Goal: Task Accomplishment & Management: Use online tool/utility

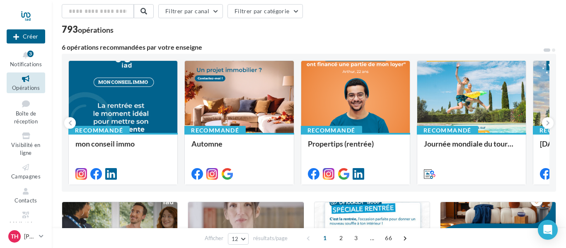
scroll to position [36, 0]
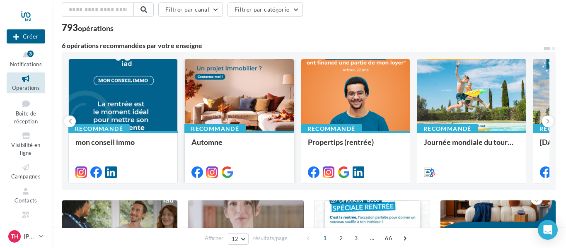
click at [279, 99] on div at bounding box center [239, 95] width 109 height 73
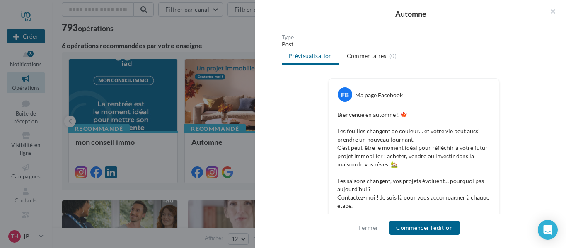
scroll to position [0, 0]
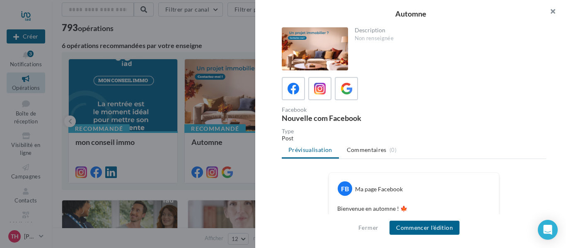
click at [552, 10] on button "button" at bounding box center [549, 12] width 33 height 25
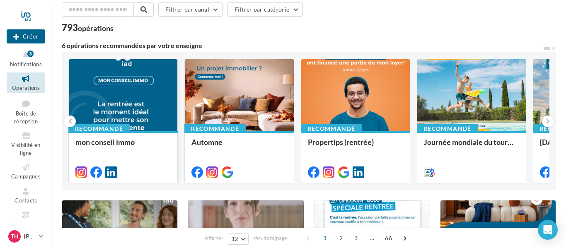
click at [156, 94] on div at bounding box center [123, 95] width 109 height 73
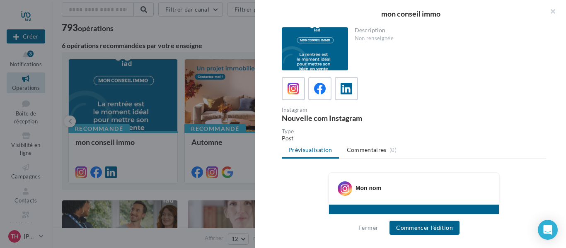
click at [223, 32] on div at bounding box center [283, 124] width 566 height 248
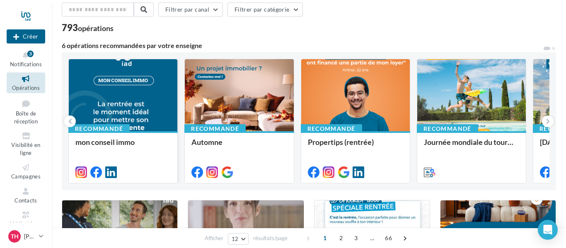
click at [132, 95] on div at bounding box center [123, 95] width 109 height 73
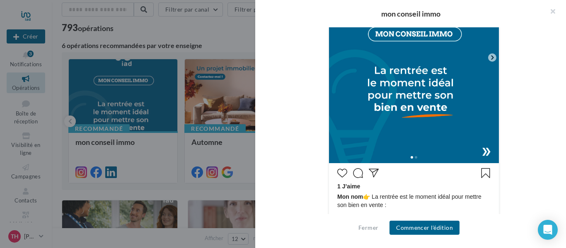
scroll to position [280, 0]
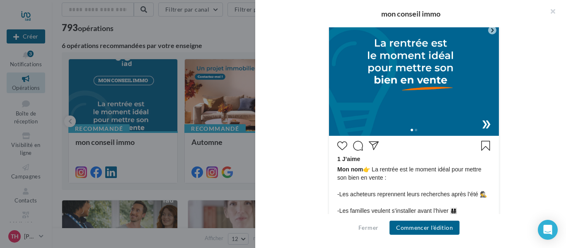
click at [376, 106] on img at bounding box center [414, 30] width 170 height 211
click at [430, 104] on img at bounding box center [414, 30] width 170 height 211
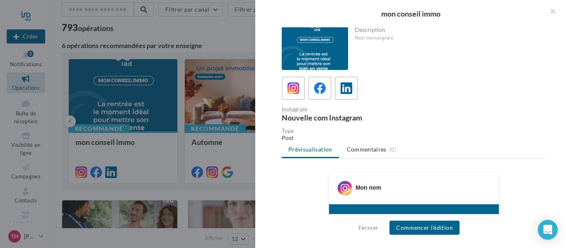
scroll to position [0, 0]
click at [315, 90] on icon at bounding box center [320, 89] width 12 height 12
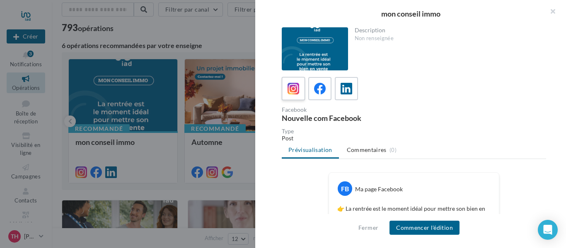
click at [290, 92] on icon at bounding box center [294, 89] width 12 height 12
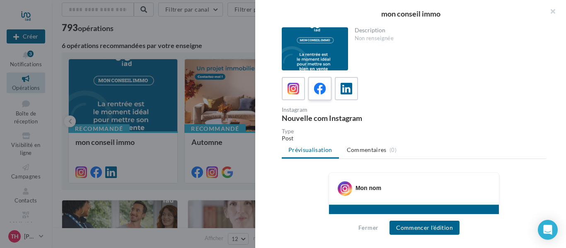
click at [323, 84] on icon at bounding box center [320, 89] width 12 height 12
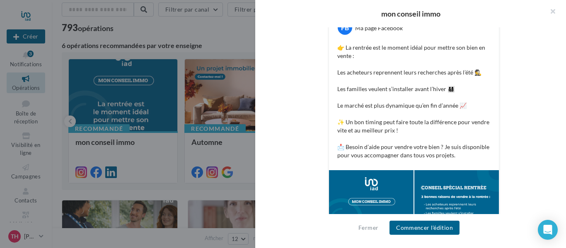
scroll to position [160, 0]
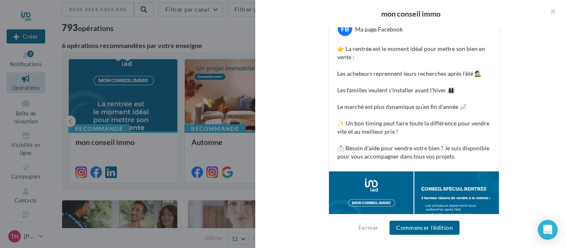
drag, startPoint x: 336, startPoint y: 50, endPoint x: 424, endPoint y: 78, distance: 92.8
click at [441, 82] on div "👉 La rentrée est le moment idéal pour mettre son bien en vente : Les acheteurs …" at bounding box center [414, 103] width 166 height 120
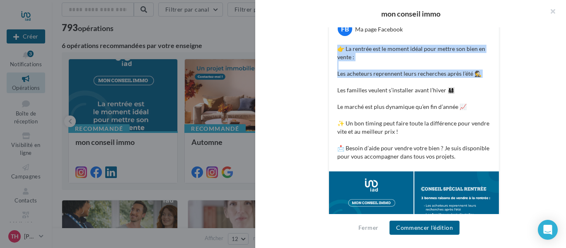
click at [346, 49] on p "👉 La rentrée est le moment idéal pour mettre son bien en vente : Les acheteurs …" at bounding box center [413, 103] width 153 height 116
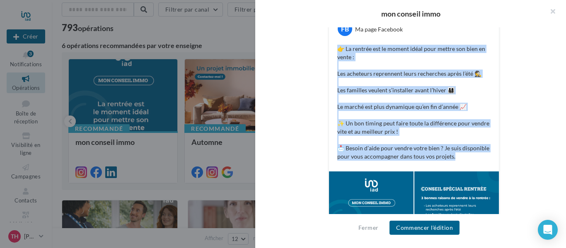
drag, startPoint x: 339, startPoint y: 48, endPoint x: 466, endPoint y: 160, distance: 169.8
click at [466, 160] on p "👉 La rentrée est le moment idéal pour mettre son bien en vente : Les acheteurs …" at bounding box center [413, 103] width 153 height 116
copy p "👉 La rentrée est le moment idéal pour mettre son bien en vente : Les acheteurs …"
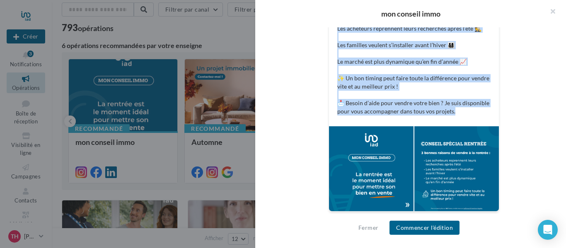
scroll to position [206, 0]
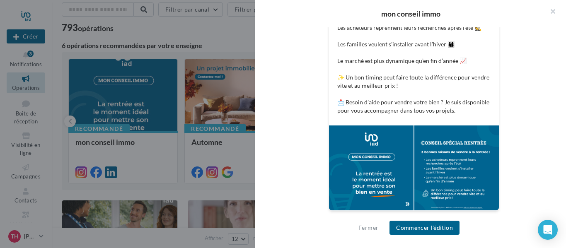
click at [389, 150] on div at bounding box center [371, 168] width 85 height 85
drag, startPoint x: 389, startPoint y: 150, endPoint x: 552, endPoint y: 79, distance: 178.0
click at [563, 79] on div "Description Non renseignée Facebook Nouvelle com Facebook Type Post Prévisualis…" at bounding box center [414, 124] width 318 height 194
click at [390, 164] on div at bounding box center [371, 168] width 85 height 85
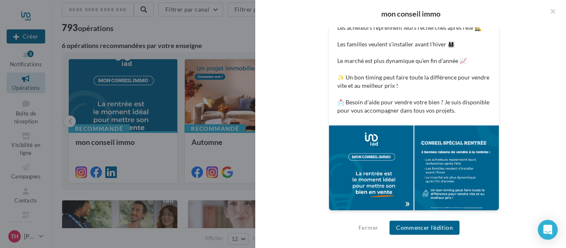
click at [554, 105] on div "Description Non renseignée Facebook Nouvelle com Facebook Type Post Prévisualis…" at bounding box center [414, 124] width 318 height 194
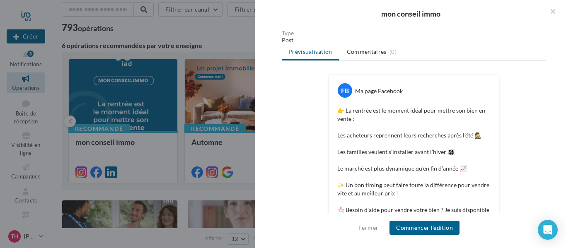
scroll to position [0, 0]
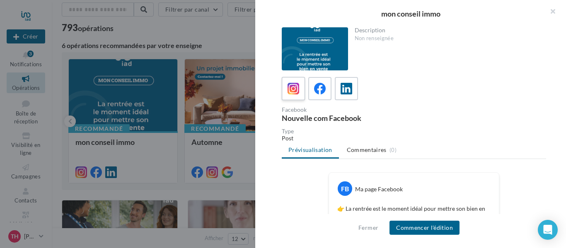
click at [301, 93] on label at bounding box center [293, 89] width 24 height 24
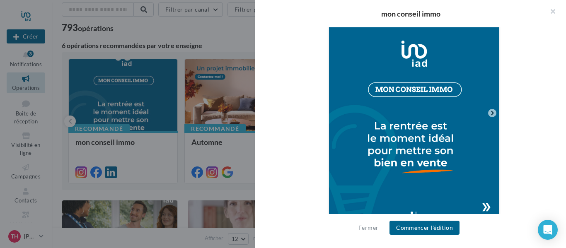
scroll to position [217, 0]
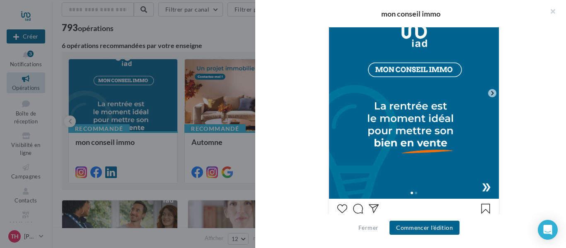
click at [493, 95] on icon at bounding box center [492, 93] width 7 height 7
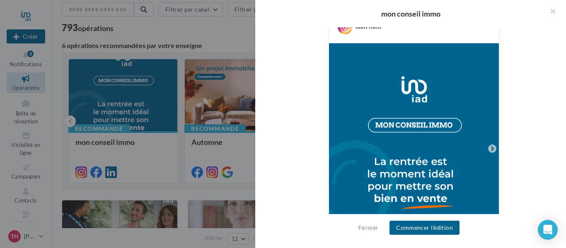
scroll to position [158, 0]
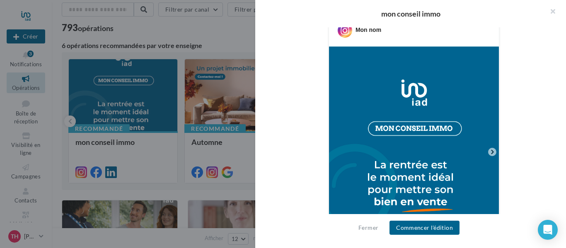
drag, startPoint x: 399, startPoint y: 104, endPoint x: 538, endPoint y: 110, distance: 139.8
click at [538, 110] on div "Mon nom 1 J’aime Mon nom" at bounding box center [414, 244] width 264 height 461
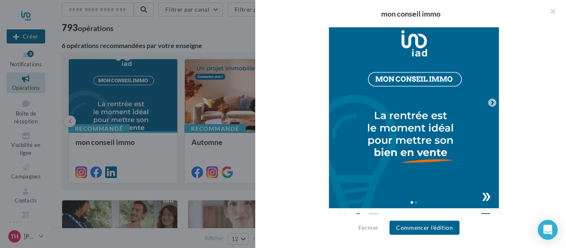
scroll to position [212, 0]
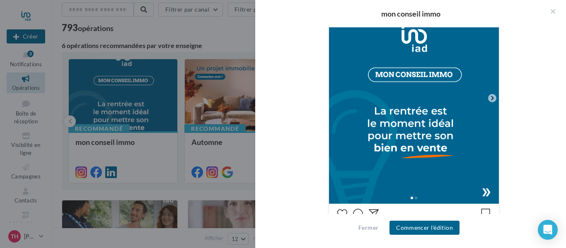
click at [436, 166] on img at bounding box center [414, 98] width 170 height 211
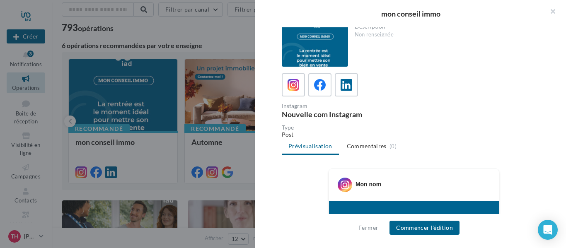
scroll to position [0, 0]
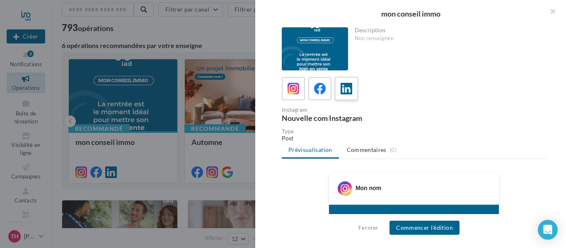
click at [351, 91] on icon at bounding box center [347, 89] width 12 height 12
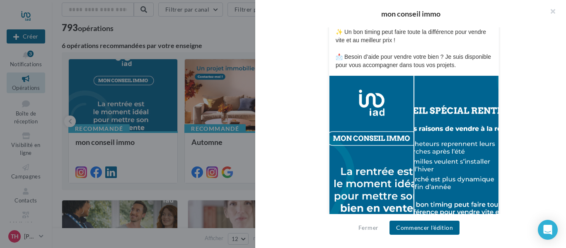
scroll to position [280, 0]
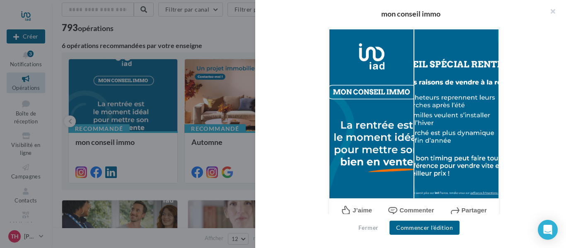
click at [369, 101] on div at bounding box center [371, 114] width 85 height 170
click at [555, 11] on button "button" at bounding box center [549, 12] width 33 height 25
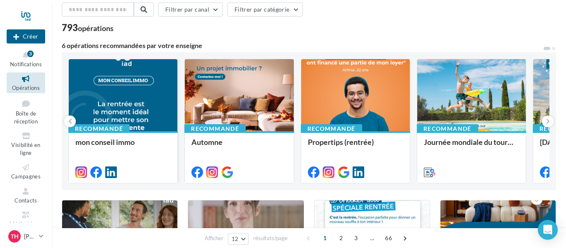
click at [135, 82] on div at bounding box center [123, 95] width 109 height 73
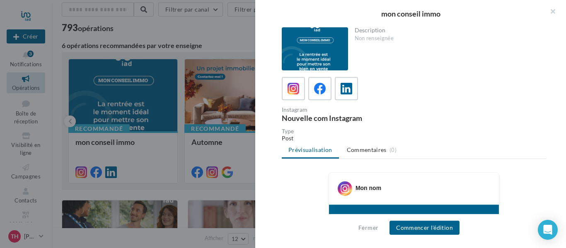
click at [310, 57] on div at bounding box center [315, 48] width 66 height 43
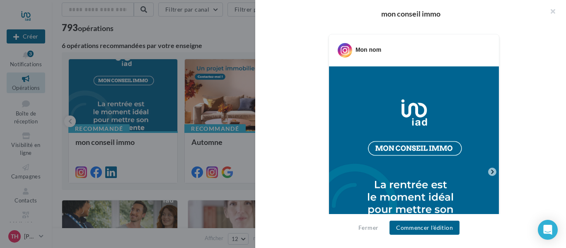
scroll to position [28, 0]
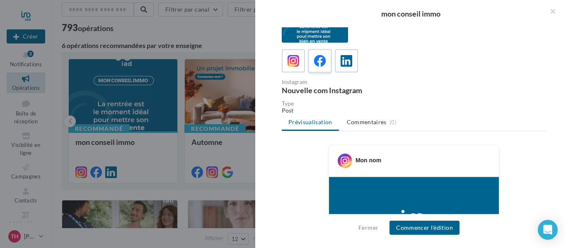
click at [316, 65] on icon at bounding box center [320, 61] width 12 height 12
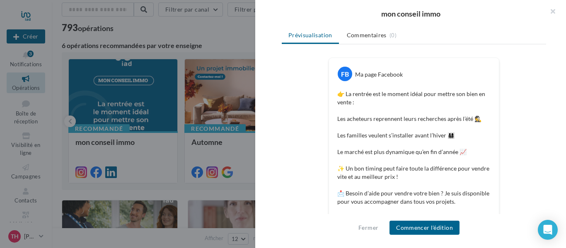
scroll to position [206, 0]
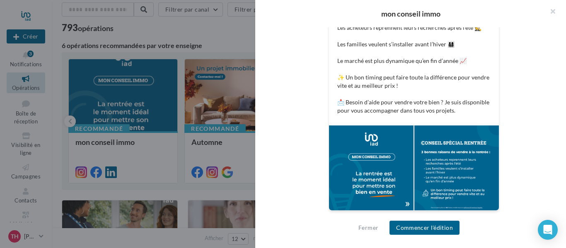
click at [366, 148] on div at bounding box center [371, 168] width 85 height 85
click at [359, 165] on div at bounding box center [371, 168] width 85 height 85
click at [359, 155] on div at bounding box center [371, 168] width 85 height 85
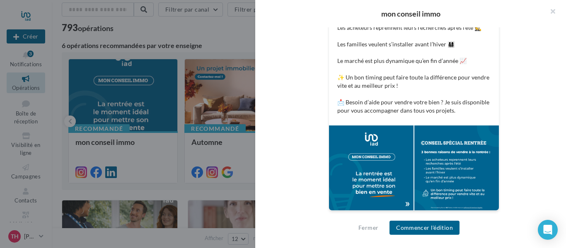
click at [387, 141] on div at bounding box center [371, 168] width 85 height 85
click at [428, 230] on button "Commencer l'édition" at bounding box center [425, 228] width 70 height 14
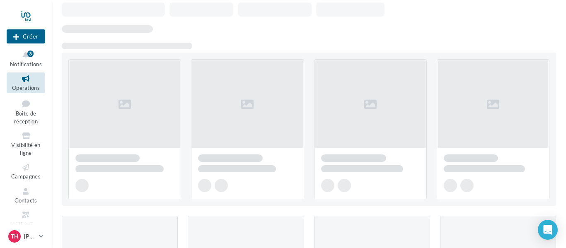
scroll to position [36, 0]
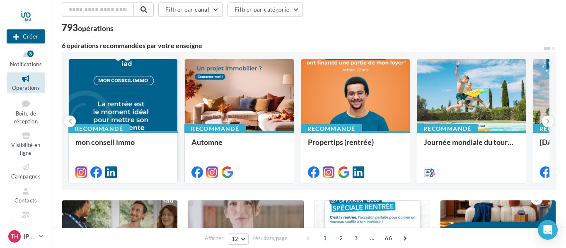
click at [143, 80] on div at bounding box center [123, 95] width 109 height 73
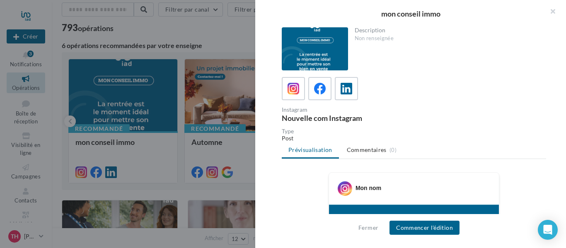
click at [316, 35] on div at bounding box center [315, 48] width 66 height 43
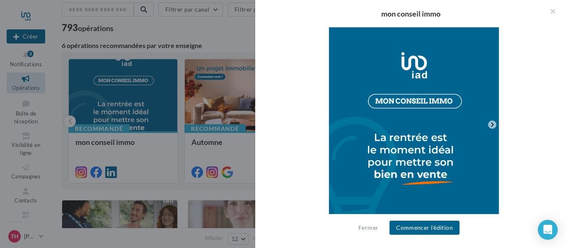
scroll to position [189, 0]
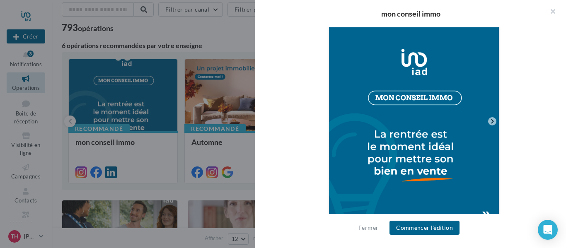
click at [490, 124] on icon at bounding box center [492, 121] width 7 height 7
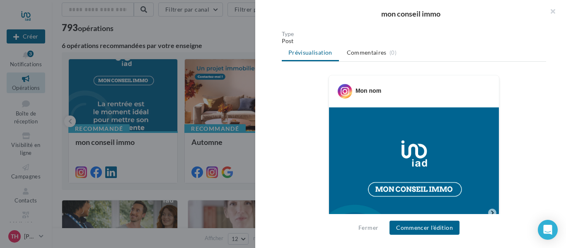
click at [454, 124] on img at bounding box center [414, 212] width 170 height 211
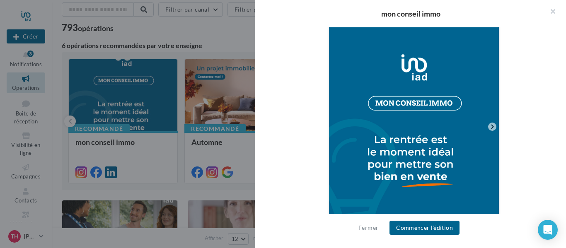
scroll to position [135, 0]
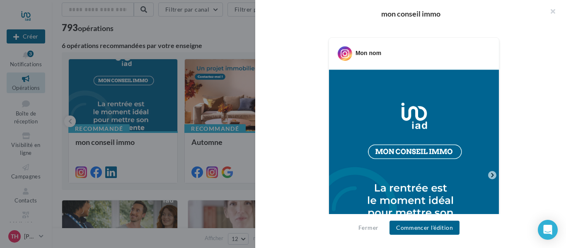
click at [495, 177] on icon at bounding box center [492, 175] width 7 height 7
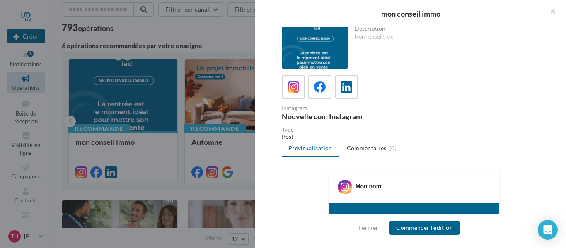
scroll to position [0, 0]
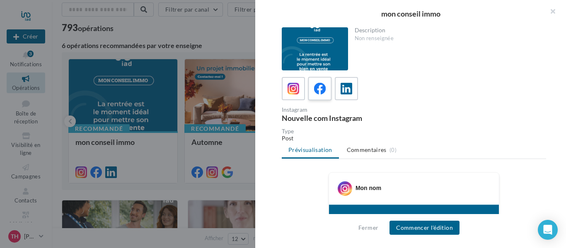
click at [319, 95] on span at bounding box center [320, 89] width 12 height 13
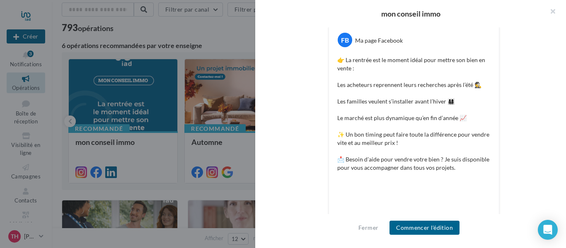
scroll to position [206, 0]
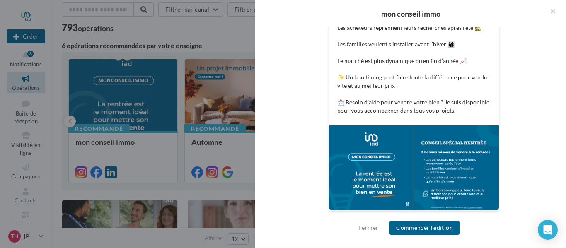
click at [530, 164] on div "FB Ma page Facebook 👉 La rentrée est le moment idéal pour mettre son bien en ve…" at bounding box center [414, 93] width 264 height 255
click at [475, 163] on div at bounding box center [457, 168] width 85 height 85
click at [518, 178] on div "FB Ma page Facebook 👉 La rentrée est le moment idéal pour mettre son bien en ve…" at bounding box center [414, 93] width 264 height 255
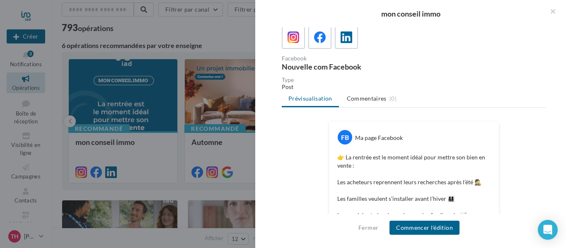
scroll to position [50, 0]
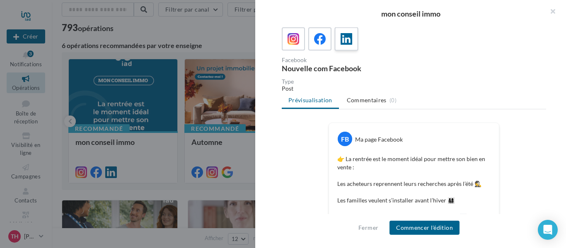
click at [343, 39] on icon at bounding box center [347, 39] width 12 height 12
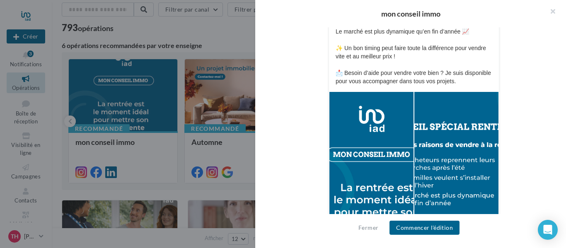
scroll to position [228, 0]
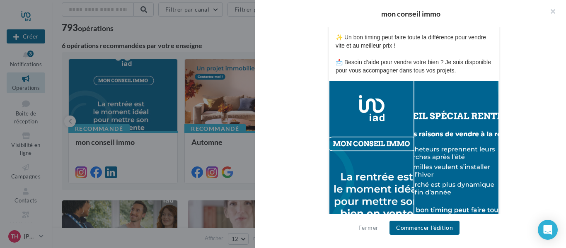
click at [533, 140] on div "LinkedIn Ma page Linkedin 👉 La rentrée est le moment idéal pour mettre son bien…" at bounding box center [414, 107] width 264 height 354
click at [436, 229] on button "Commencer l'édition" at bounding box center [425, 228] width 70 height 14
